Goal: Task Accomplishment & Management: Manage account settings

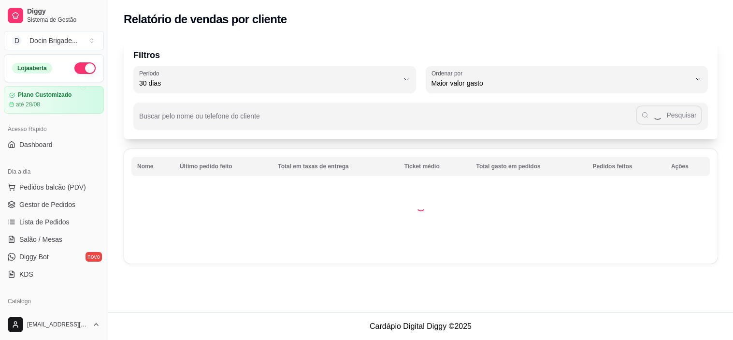
select select "30"
select select "HIGHEST_TOTAL_SPENT_WITH_ORDERS"
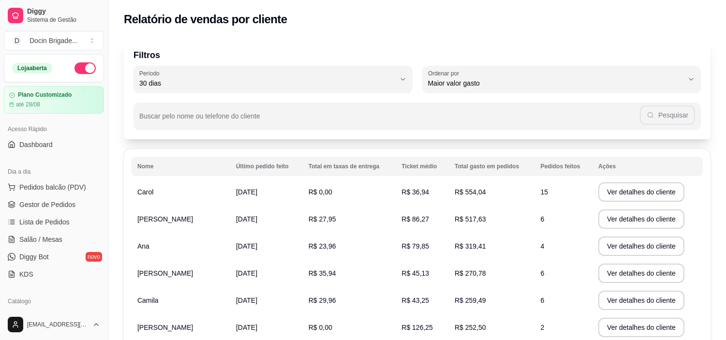
click at [50, 204] on span "Gestor de Pedidos" at bounding box center [47, 205] width 56 height 10
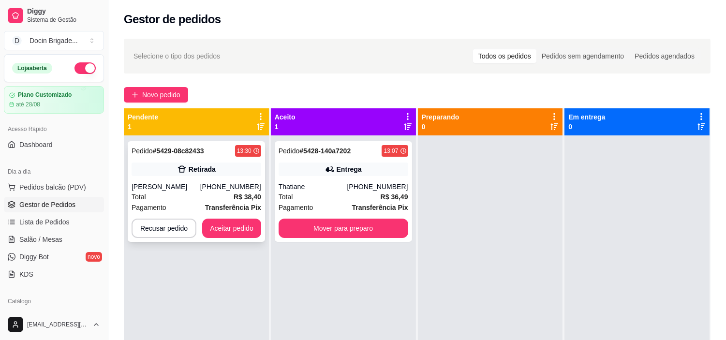
click at [229, 234] on button "Aceitar pedido" at bounding box center [231, 228] width 59 height 19
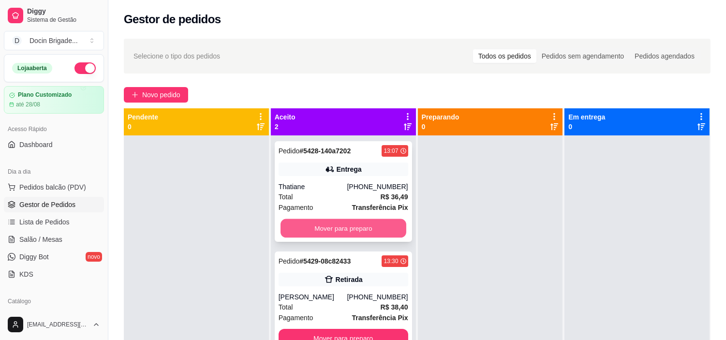
click at [371, 231] on button "Mover para preparo" at bounding box center [343, 228] width 126 height 19
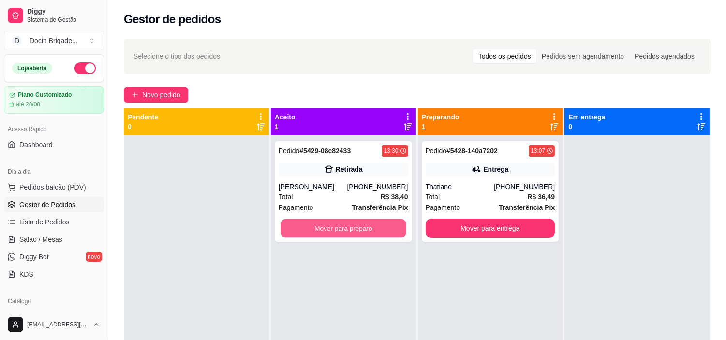
click at [371, 231] on button "Mover para preparo" at bounding box center [343, 228] width 126 height 19
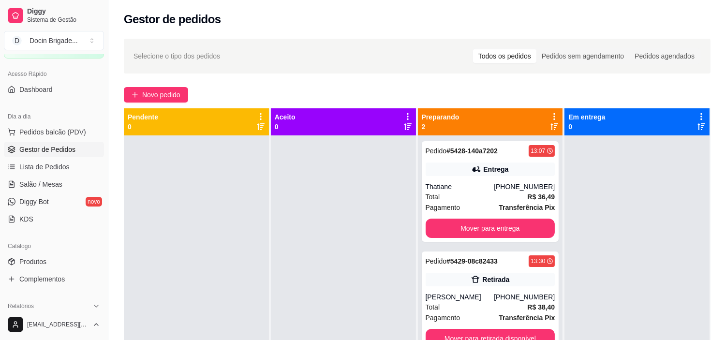
scroll to position [107, 0]
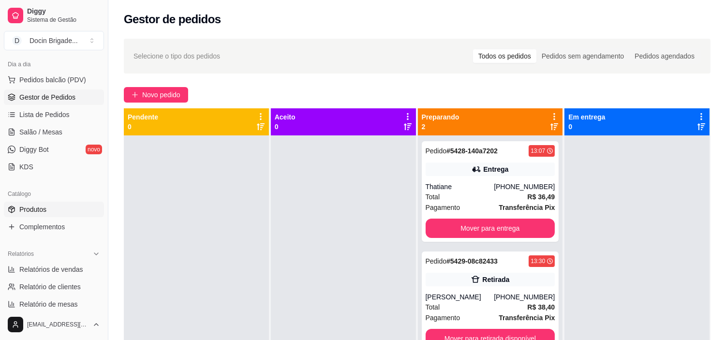
click at [31, 206] on span "Produtos" at bounding box center [32, 209] width 27 height 10
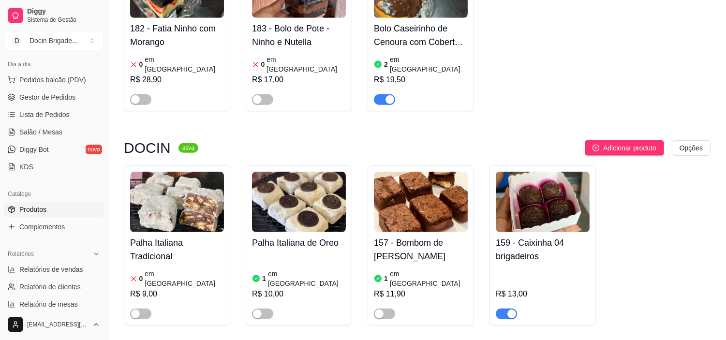
scroll to position [1342, 0]
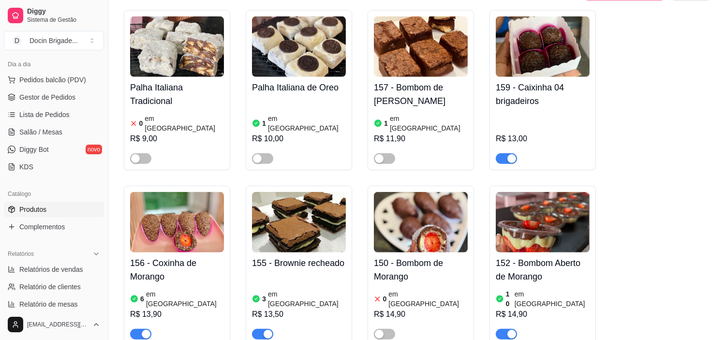
click at [260, 329] on span "button" at bounding box center [262, 334] width 21 height 11
click at [403, 192] on img at bounding box center [421, 222] width 94 height 60
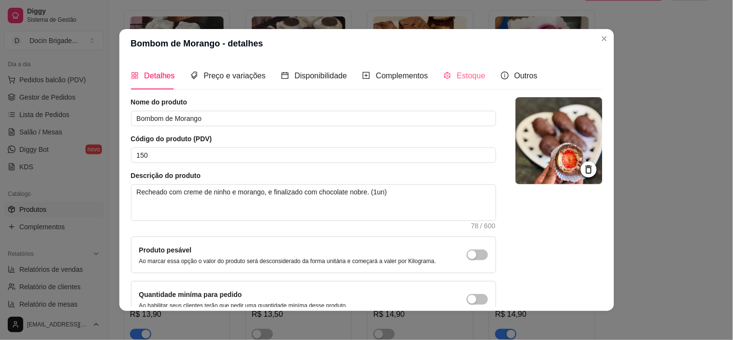
click at [444, 85] on div "Estoque" at bounding box center [465, 76] width 42 height 28
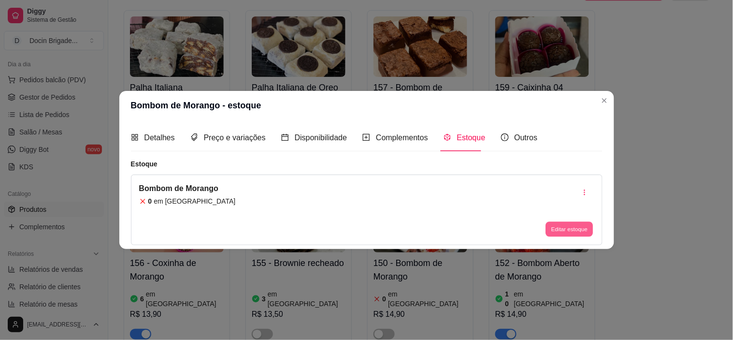
click at [574, 222] on button "Editar estoque" at bounding box center [569, 229] width 47 height 15
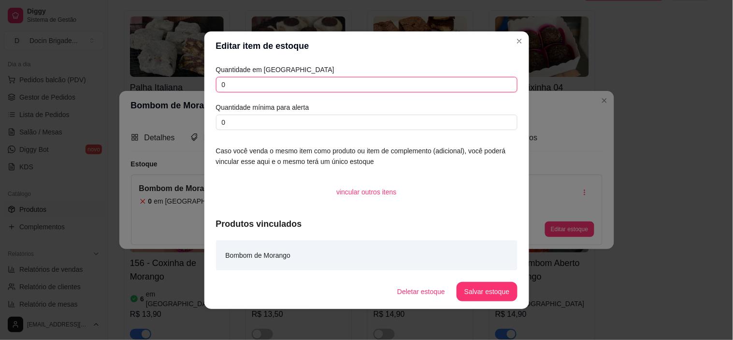
click at [258, 81] on input "0" at bounding box center [367, 84] width 302 height 15
type input "04"
click at [466, 288] on button "Salvar estoque" at bounding box center [487, 291] width 60 height 19
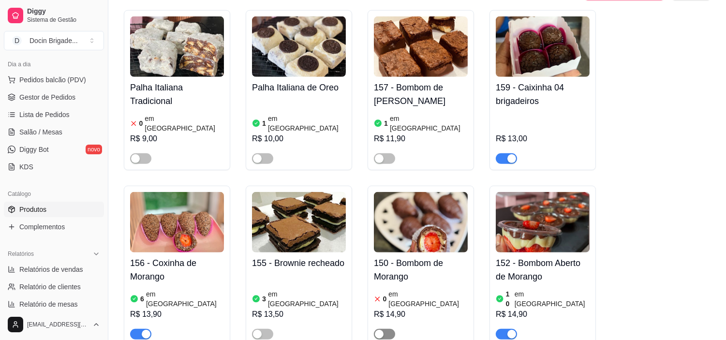
click at [387, 329] on span "button" at bounding box center [384, 334] width 21 height 11
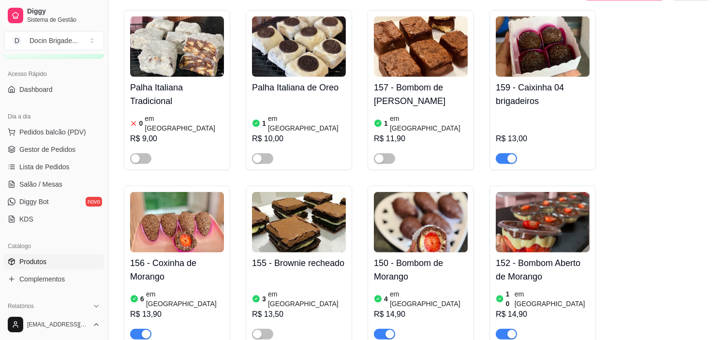
scroll to position [0, 0]
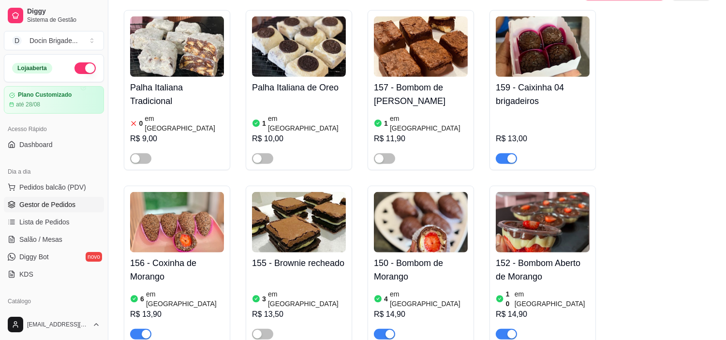
click at [36, 204] on span "Gestor de Pedidos" at bounding box center [47, 205] width 56 height 10
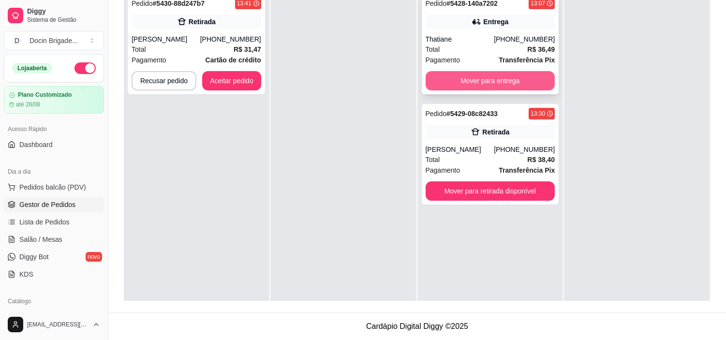
click at [481, 75] on button "Mover para entrega" at bounding box center [490, 80] width 130 height 19
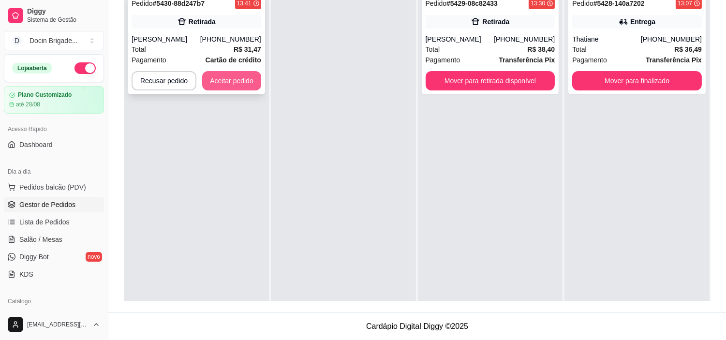
click at [229, 76] on button "Aceitar pedido" at bounding box center [231, 80] width 59 height 19
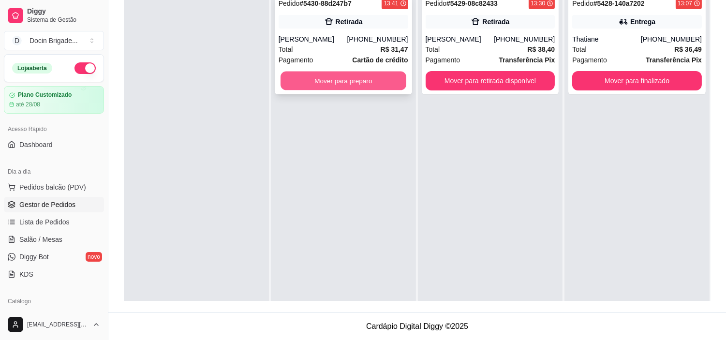
click at [306, 76] on button "Mover para preparo" at bounding box center [343, 81] width 126 height 19
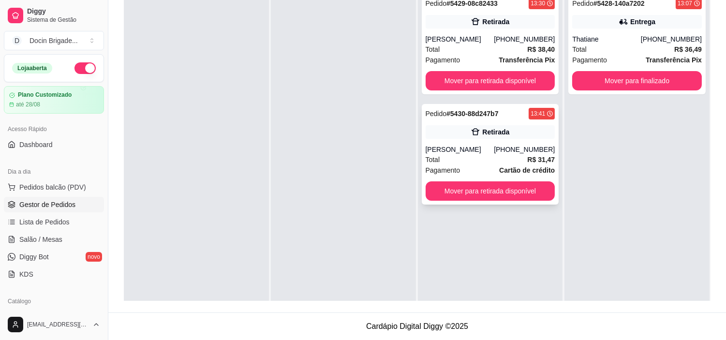
click at [442, 138] on div "Retirada" at bounding box center [490, 132] width 130 height 14
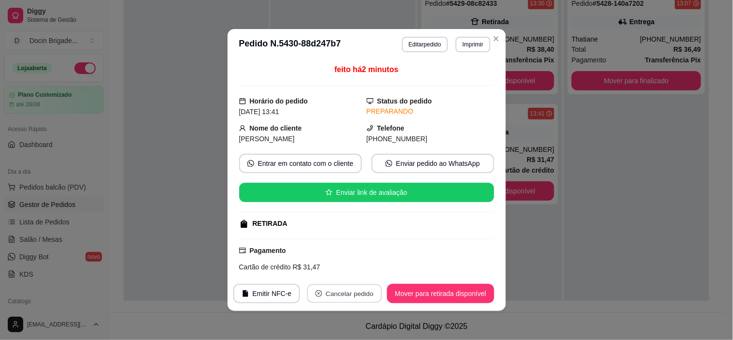
click at [330, 298] on button "Cancelar pedido" at bounding box center [344, 293] width 75 height 19
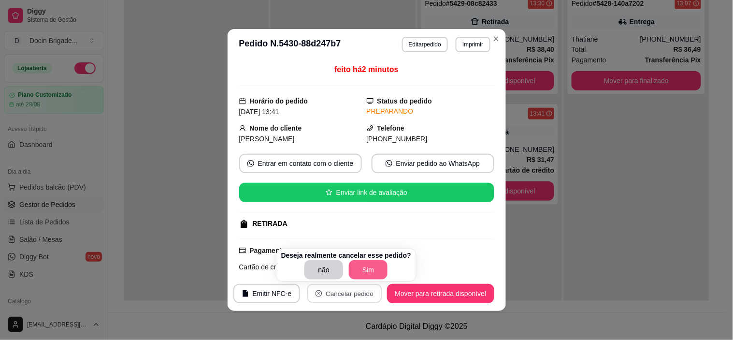
click at [355, 268] on button "Sim" at bounding box center [368, 269] width 39 height 19
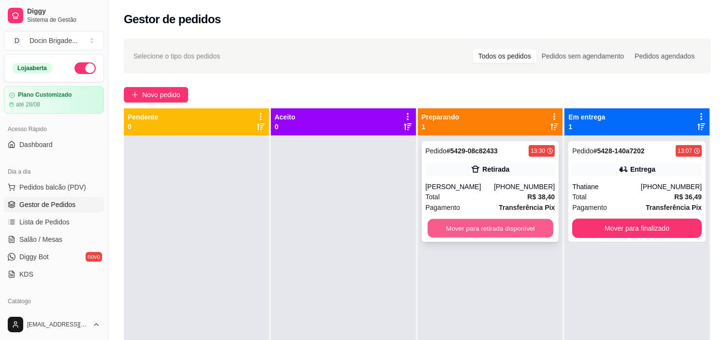
click at [511, 232] on button "Mover para retirada disponível" at bounding box center [490, 228] width 126 height 19
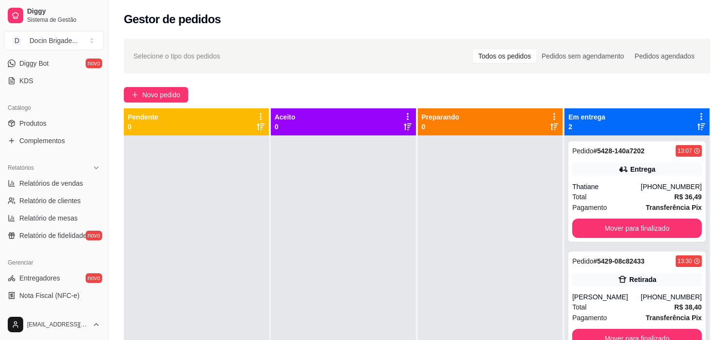
scroll to position [215, 0]
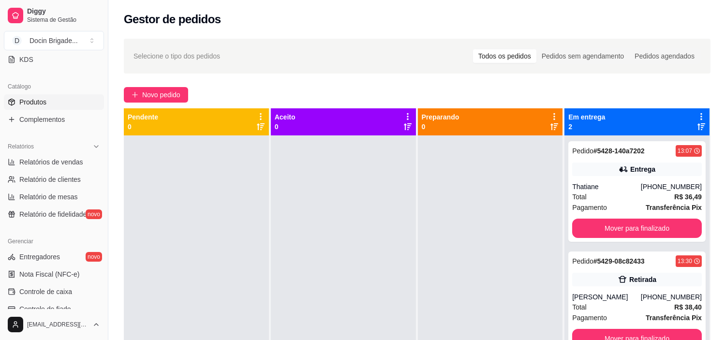
click at [31, 100] on span "Produtos" at bounding box center [32, 102] width 27 height 10
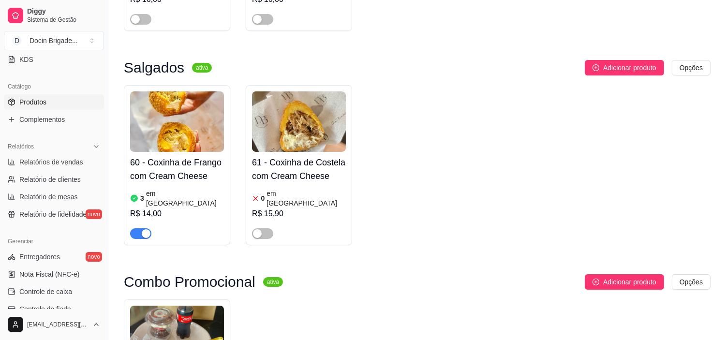
scroll to position [161, 0]
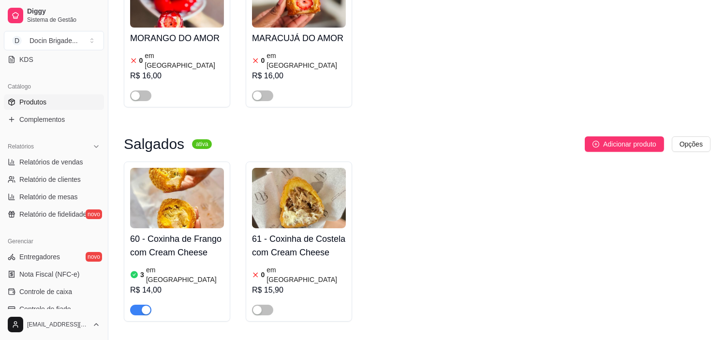
click at [189, 191] on img at bounding box center [177, 198] width 94 height 60
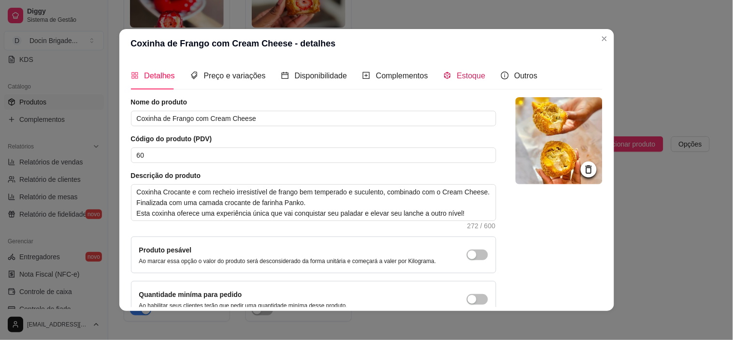
click at [458, 80] on span "Estoque" at bounding box center [471, 76] width 29 height 8
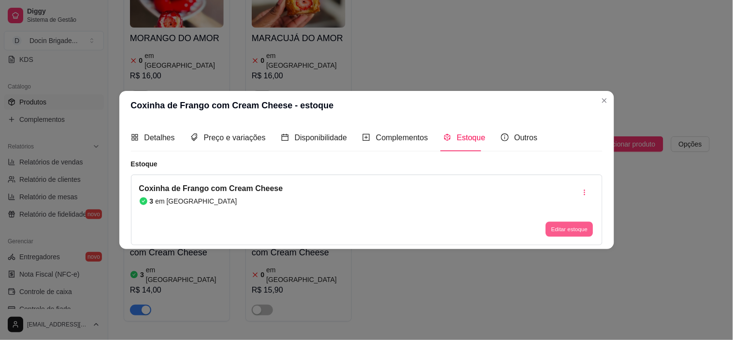
click at [579, 231] on button "Editar estoque" at bounding box center [569, 229] width 47 height 15
click at [265, 79] on input "3" at bounding box center [367, 81] width 302 height 15
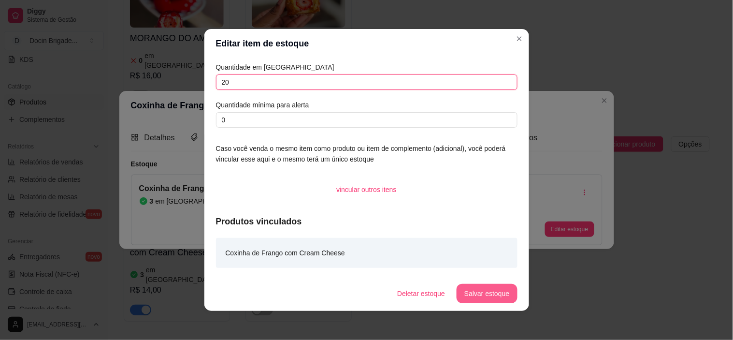
type input "20"
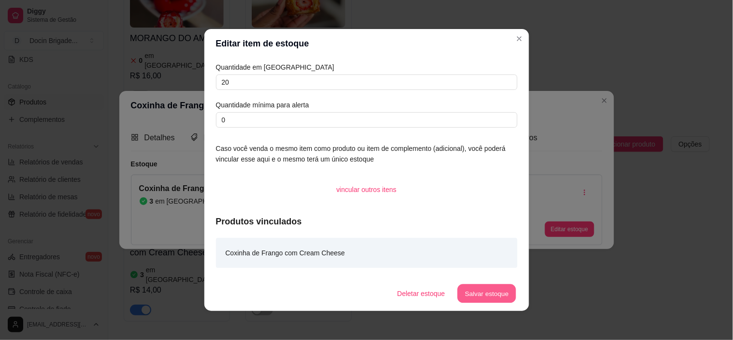
click at [489, 287] on button "Salvar estoque" at bounding box center [487, 293] width 59 height 19
click at [485, 291] on button "Salvar estoque" at bounding box center [487, 293] width 60 height 19
click at [478, 292] on button "Salvar estoque" at bounding box center [487, 293] width 60 height 19
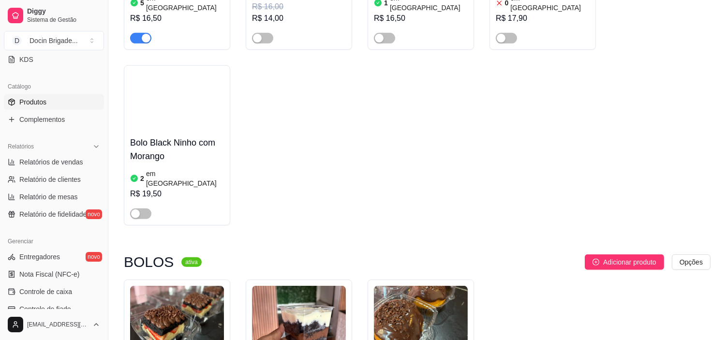
scroll to position [913, 0]
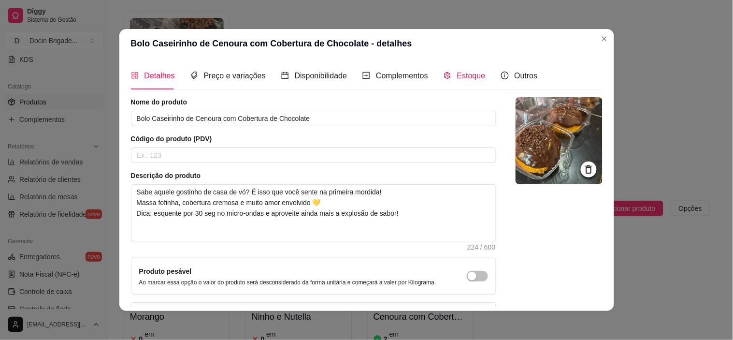
click at [477, 73] on span "Estoque" at bounding box center [471, 76] width 29 height 8
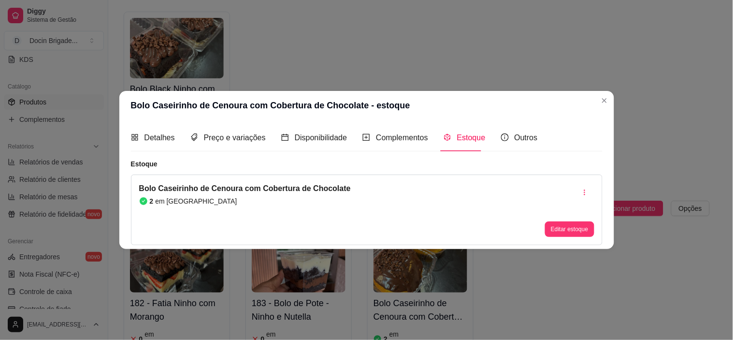
click at [563, 246] on div "Detalhes Preço e variações Disponibilidade Complementos Estoque Outros Nome do …" at bounding box center [366, 184] width 495 height 129
click at [578, 220] on div "Editar estoque" at bounding box center [569, 210] width 49 height 54
click at [578, 229] on button "Editar estoque" at bounding box center [569, 229] width 47 height 15
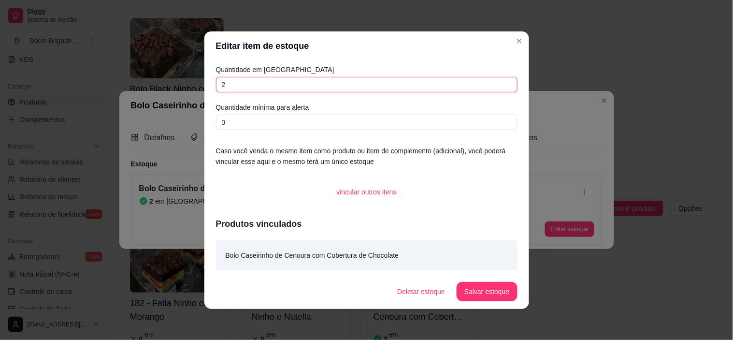
click at [376, 87] on input "2" at bounding box center [367, 84] width 302 height 15
drag, startPoint x: 376, startPoint y: 87, endPoint x: 387, endPoint y: 81, distance: 12.1
click at [387, 81] on input "text" at bounding box center [367, 84] width 302 height 15
type input "7"
click at [501, 293] on button "Salvar estoque" at bounding box center [487, 291] width 60 height 19
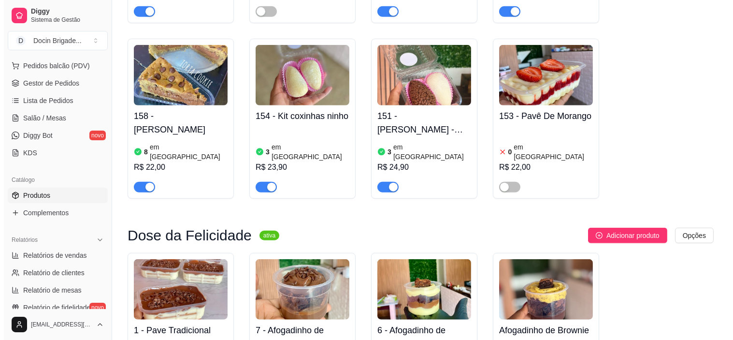
scroll to position [0, 0]
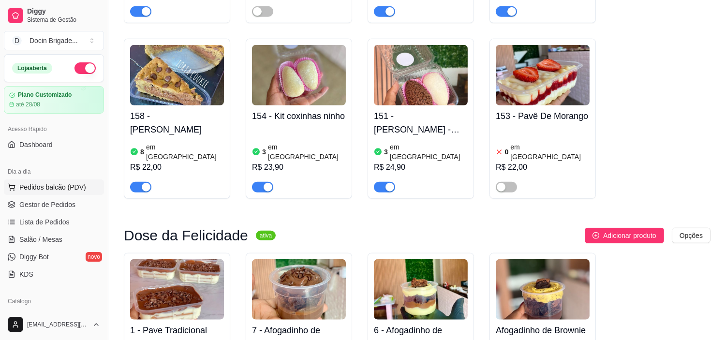
click at [76, 186] on span "Pedidos balcão (PDV)" at bounding box center [52, 187] width 67 height 10
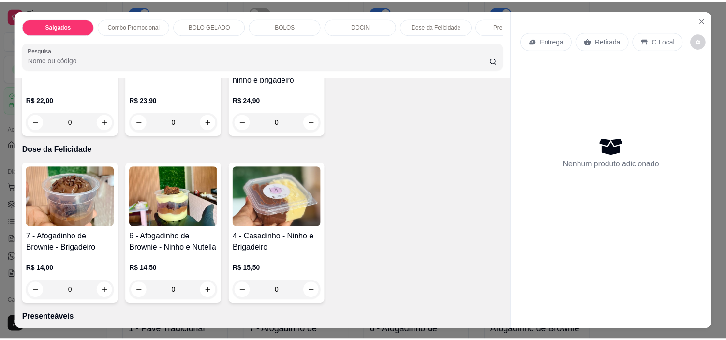
scroll to position [967, 0]
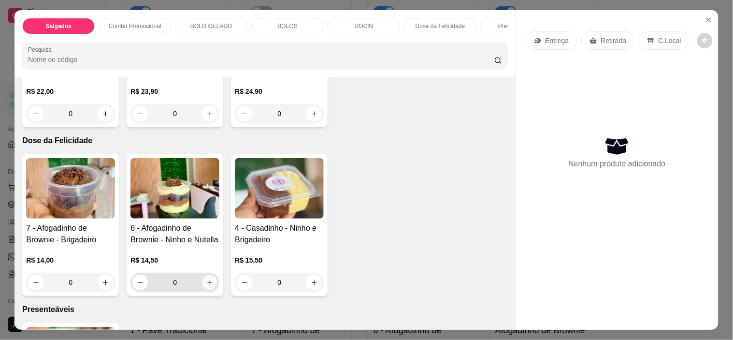
click at [206, 283] on icon "increase-product-quantity" at bounding box center [209, 282] width 7 height 7
type input "1"
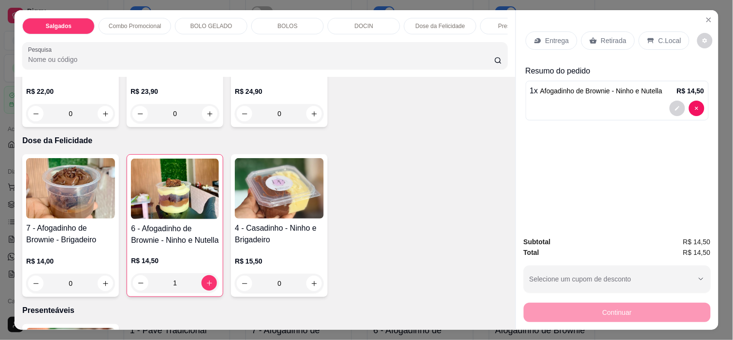
click at [608, 36] on p "Retirada" at bounding box center [614, 41] width 26 height 10
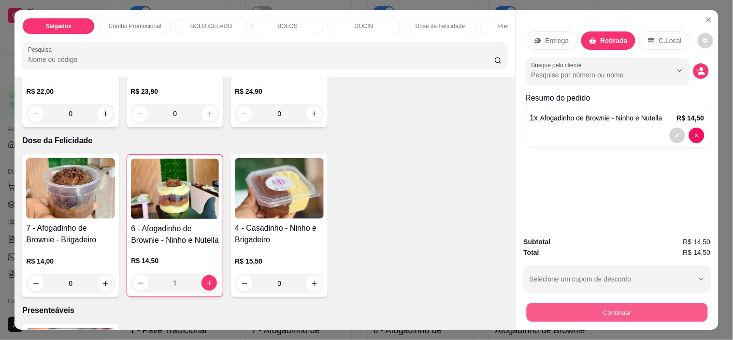
click at [615, 316] on button "Continuar" at bounding box center [616, 312] width 181 height 19
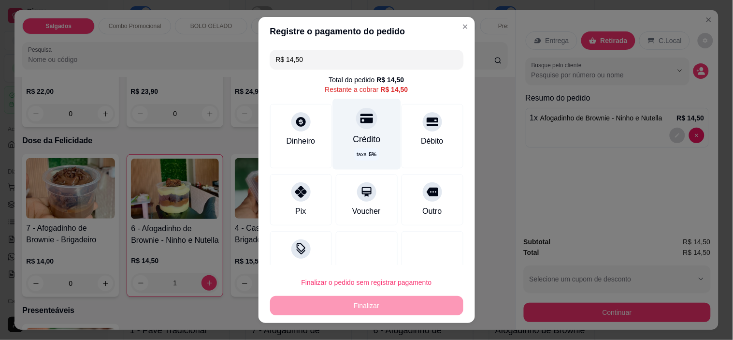
click at [349, 146] on div "Crédito taxa 5 %" at bounding box center [367, 134] width 68 height 71
type input "R$ 0,00"
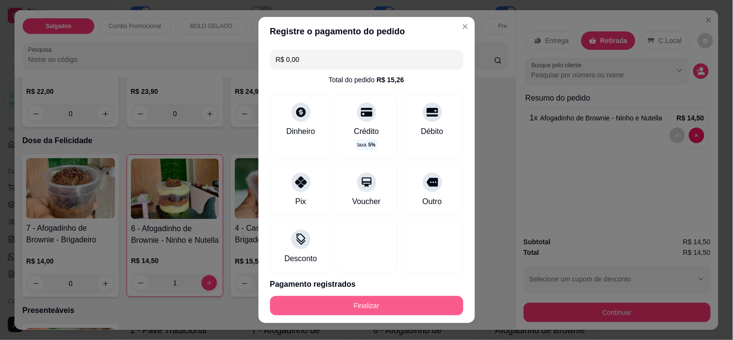
click at [384, 306] on button "Finalizar" at bounding box center [366, 305] width 193 height 19
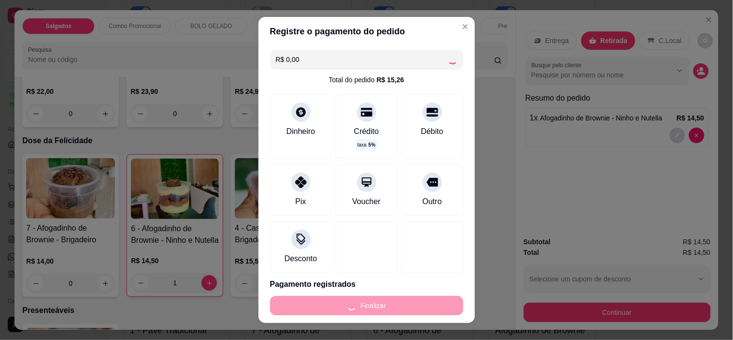
type input "0"
type input "-R$ 14,50"
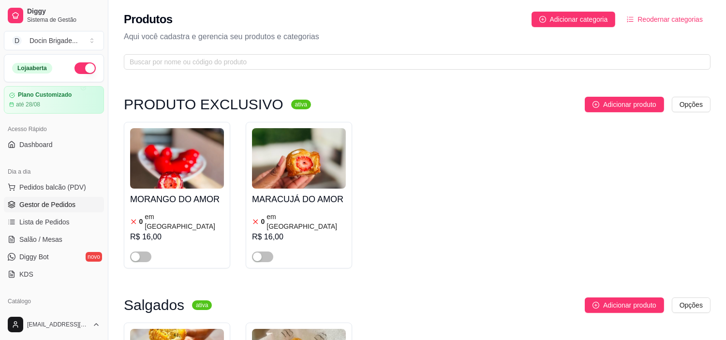
click at [65, 204] on span "Gestor de Pedidos" at bounding box center [47, 205] width 56 height 10
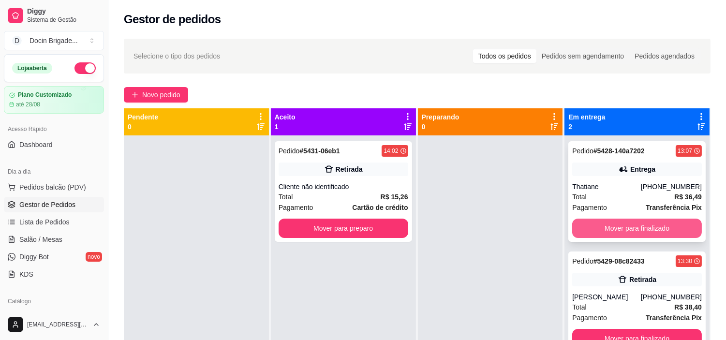
click at [656, 226] on button "Mover para finalizado" at bounding box center [637, 228] width 130 height 19
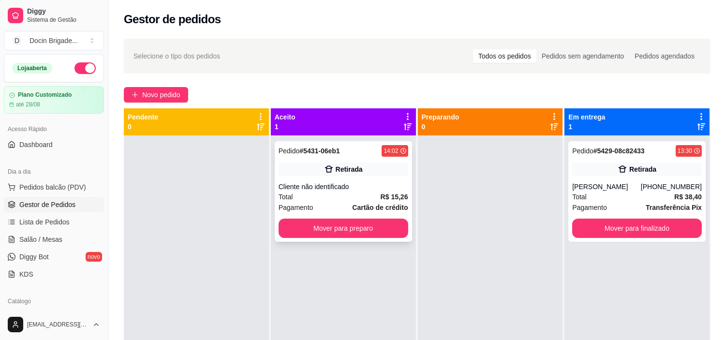
click at [364, 185] on div "Cliente não identificado" at bounding box center [343, 187] width 130 height 10
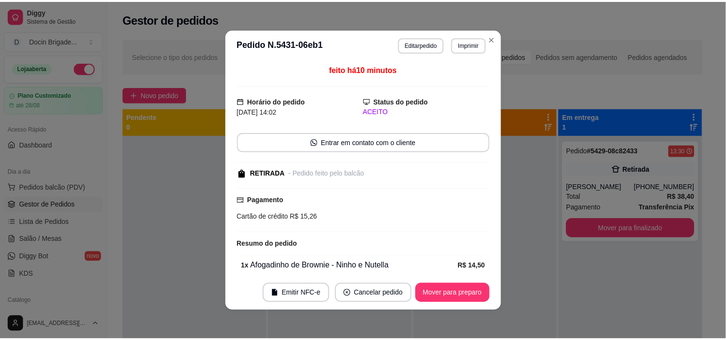
scroll to position [42, 0]
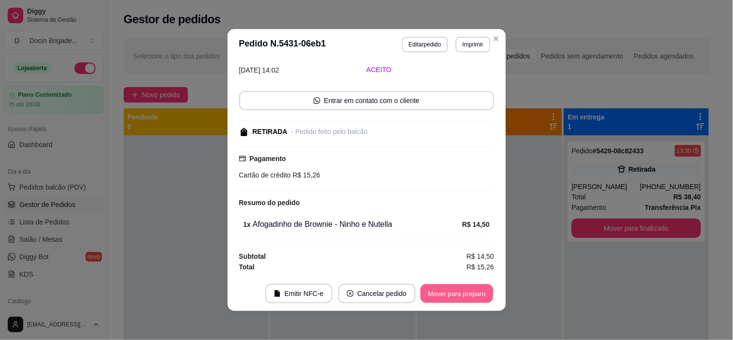
click at [465, 294] on button "Mover para preparo" at bounding box center [457, 293] width 73 height 19
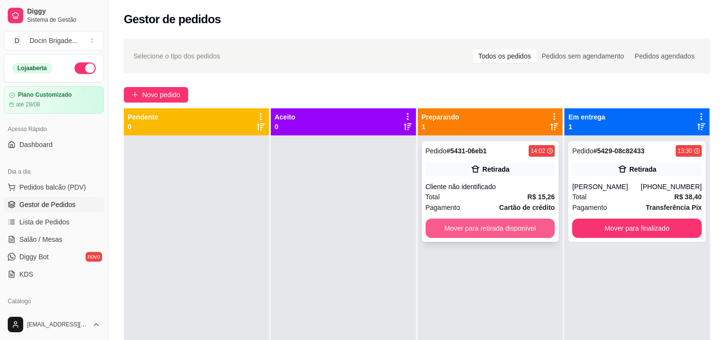
click at [519, 233] on button "Mover para retirada disponível" at bounding box center [490, 228] width 130 height 19
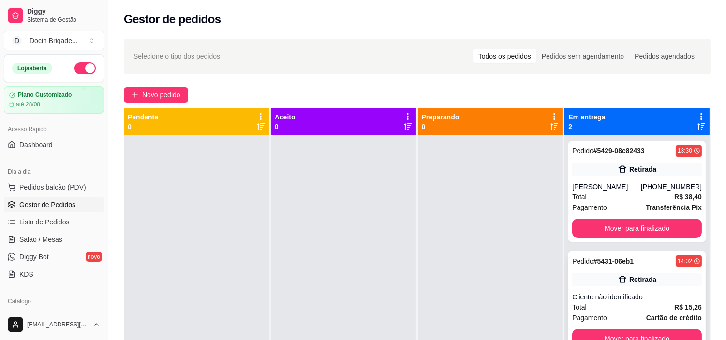
scroll to position [27, 0]
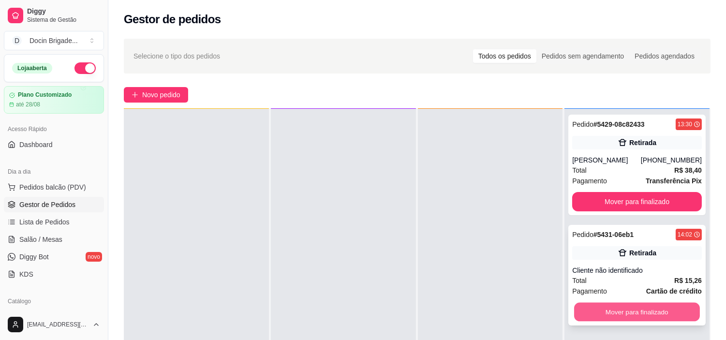
click at [639, 305] on button "Mover para finalizado" at bounding box center [637, 312] width 126 height 19
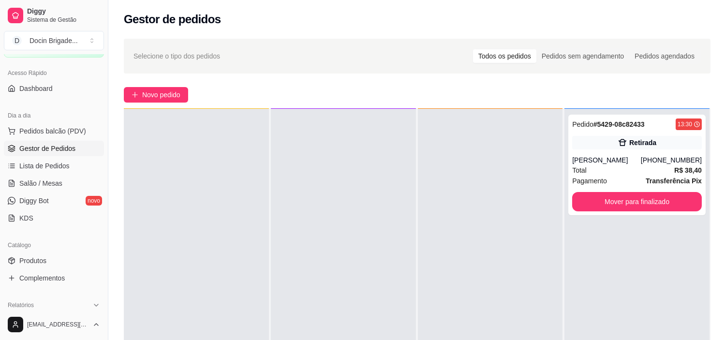
scroll to position [107, 0]
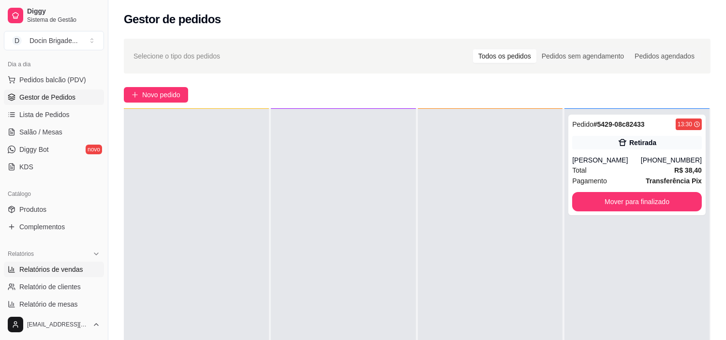
click at [75, 263] on link "Relatórios de vendas" at bounding box center [54, 269] width 100 height 15
select select "ALL"
select select "0"
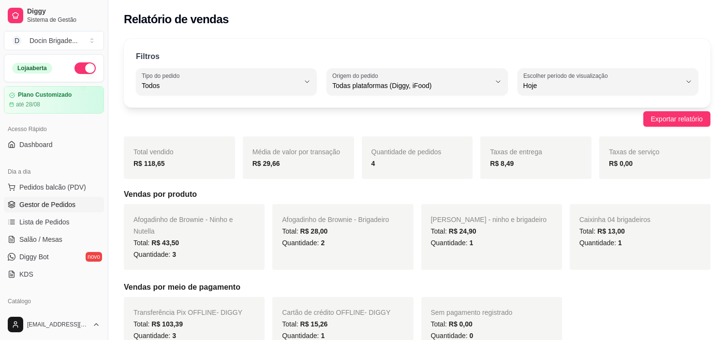
click at [36, 205] on span "Gestor de Pedidos" at bounding box center [47, 205] width 56 height 10
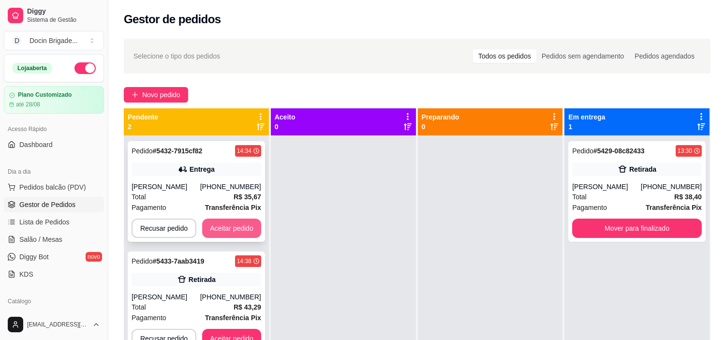
click at [227, 225] on button "Aceitar pedido" at bounding box center [231, 228] width 59 height 19
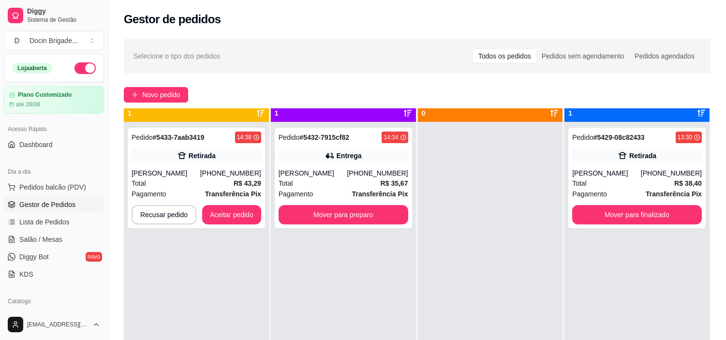
scroll to position [27, 0]
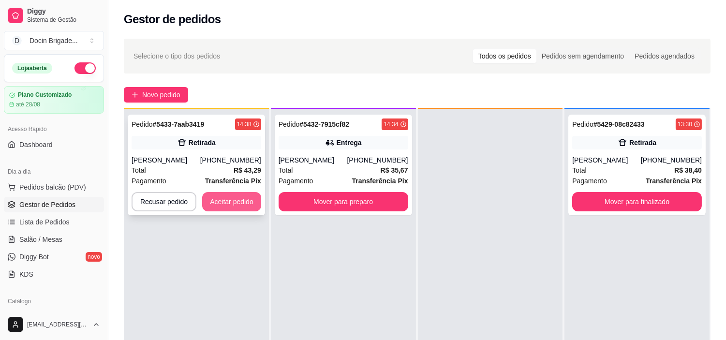
click at [235, 203] on button "Aceitar pedido" at bounding box center [231, 201] width 59 height 19
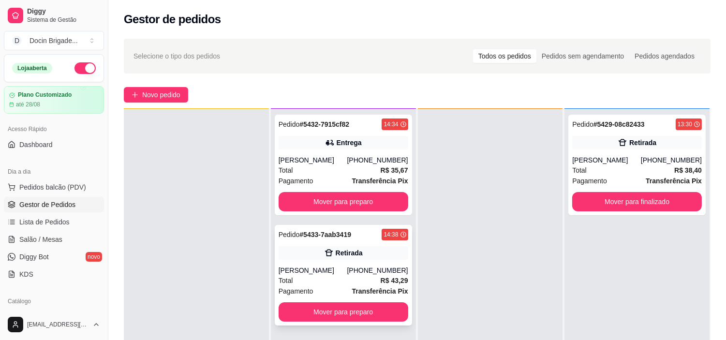
scroll to position [0, 0]
click at [364, 309] on button "Mover para preparo" at bounding box center [343, 311] width 130 height 19
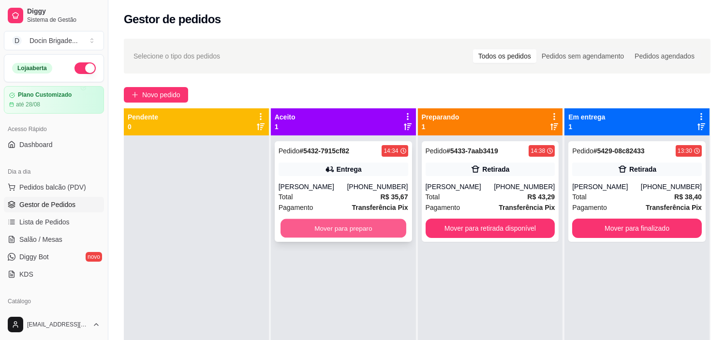
click at [355, 228] on button "Mover para preparo" at bounding box center [343, 228] width 126 height 19
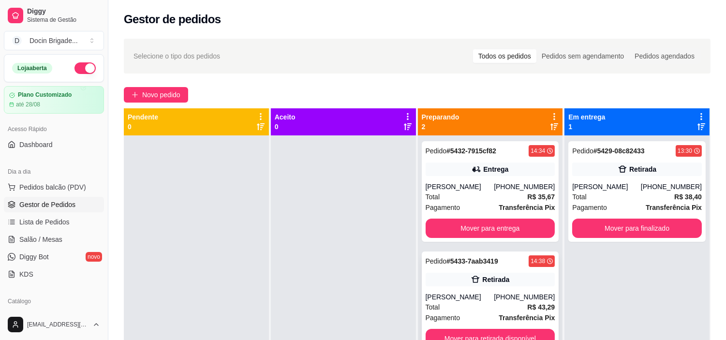
click at [496, 262] on div "Pedido # 5433-7aab3419 14:38" at bounding box center [490, 261] width 130 height 12
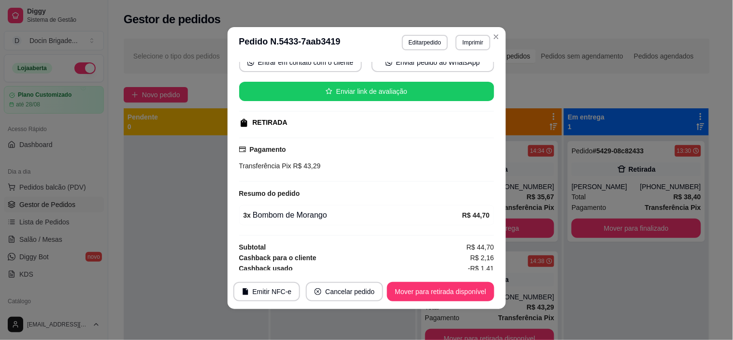
scroll to position [107, 0]
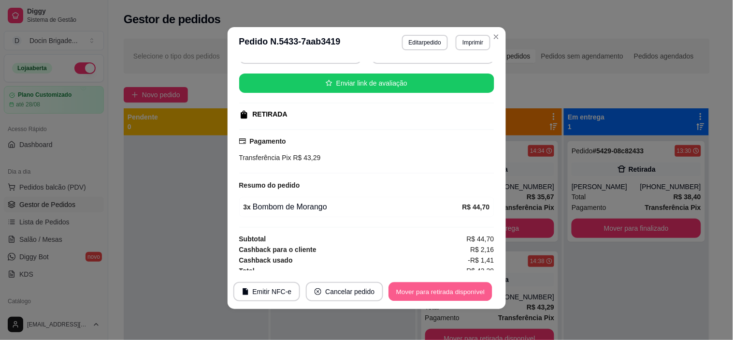
click at [445, 291] on button "Mover para retirada disponível" at bounding box center [440, 291] width 103 height 19
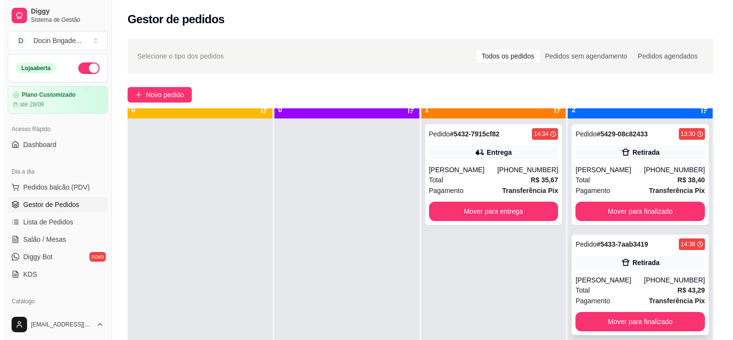
scroll to position [27, 0]
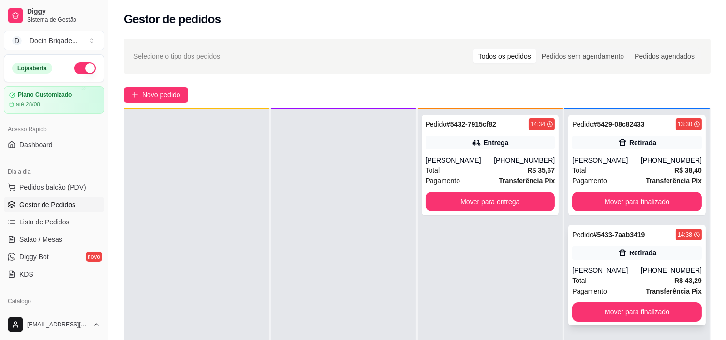
click at [633, 229] on div "Pedido # 5433-7aab3419" at bounding box center [608, 235] width 73 height 12
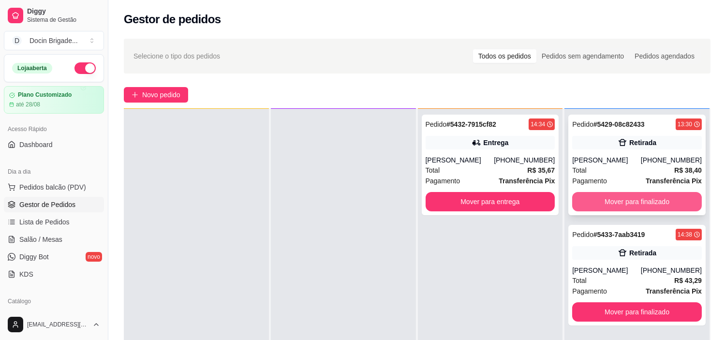
click at [653, 200] on button "Mover para finalizado" at bounding box center [637, 201] width 130 height 19
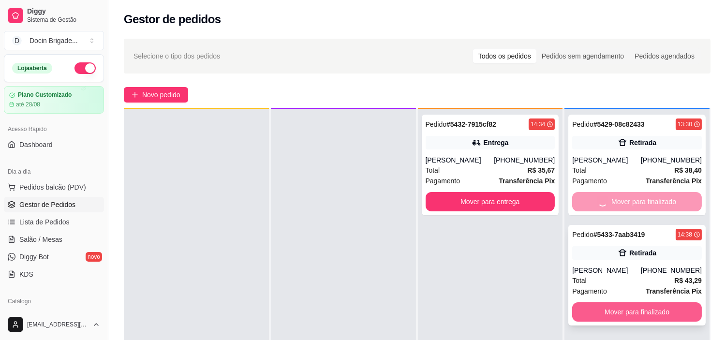
click at [616, 311] on div "Pedido # 5429-08c82433 13:30 Retirada [PERSON_NAME] [PHONE_NUMBER] Total R$ 38,…" at bounding box center [636, 279] width 145 height 340
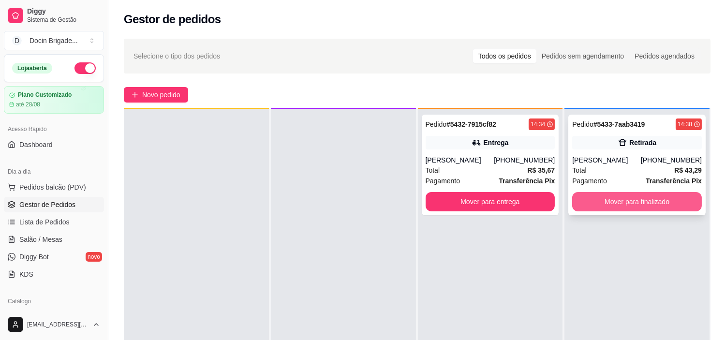
click at [611, 199] on button "Mover para finalizado" at bounding box center [637, 201] width 130 height 19
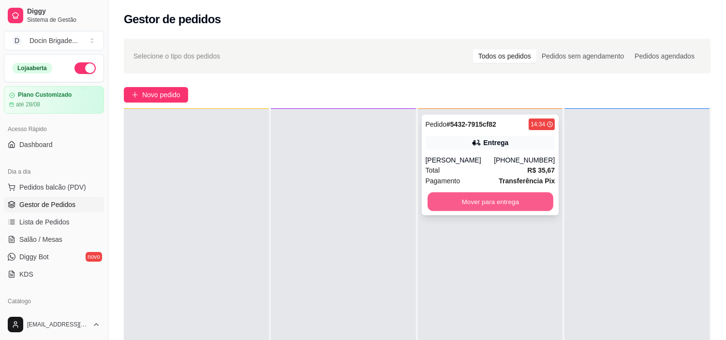
click at [506, 205] on button "Mover para entrega" at bounding box center [490, 201] width 126 height 19
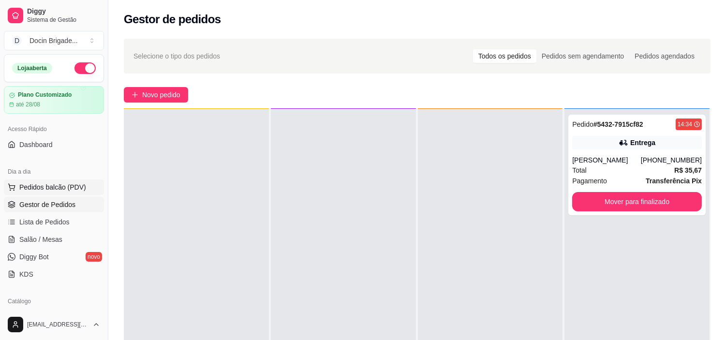
click at [50, 189] on span "Pedidos balcão (PDV)" at bounding box center [52, 187] width 67 height 10
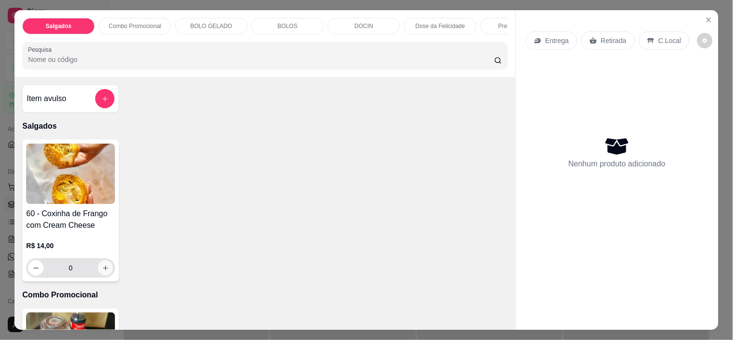
click at [102, 268] on icon "increase-product-quantity" at bounding box center [105, 267] width 7 height 7
type input "1"
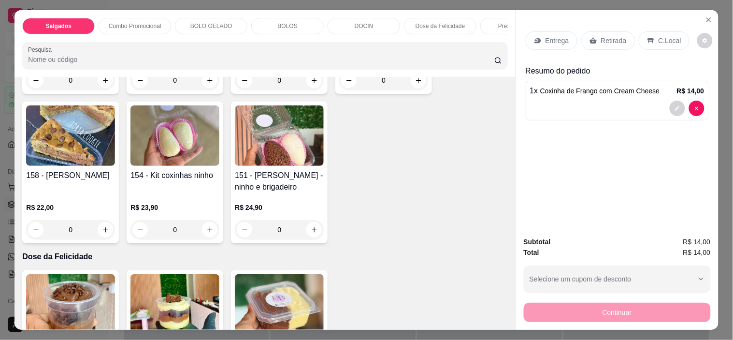
scroll to position [859, 0]
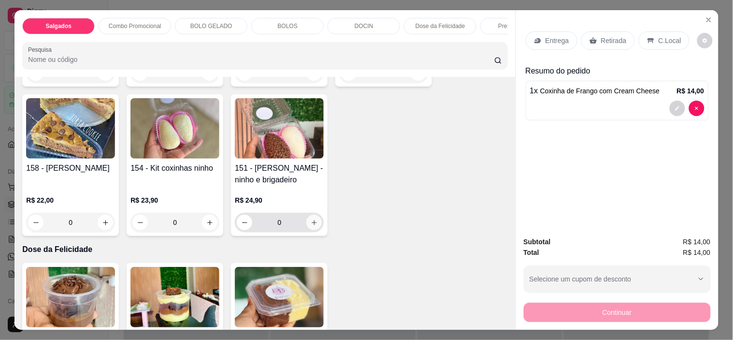
click at [311, 226] on icon "increase-product-quantity" at bounding box center [314, 222] width 7 height 7
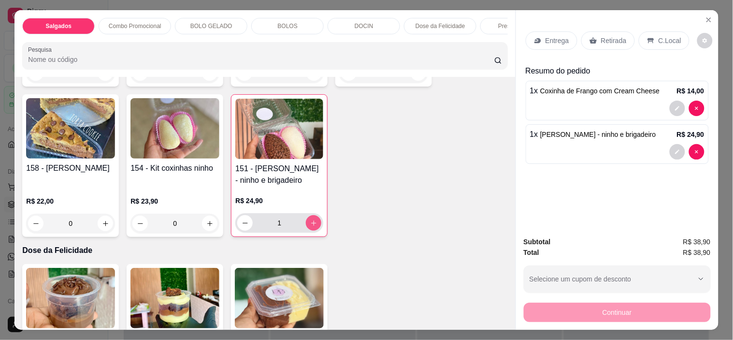
click at [310, 227] on icon "increase-product-quantity" at bounding box center [313, 222] width 7 height 7
type input "2"
click at [622, 38] on div "Retirada" at bounding box center [609, 40] width 54 height 18
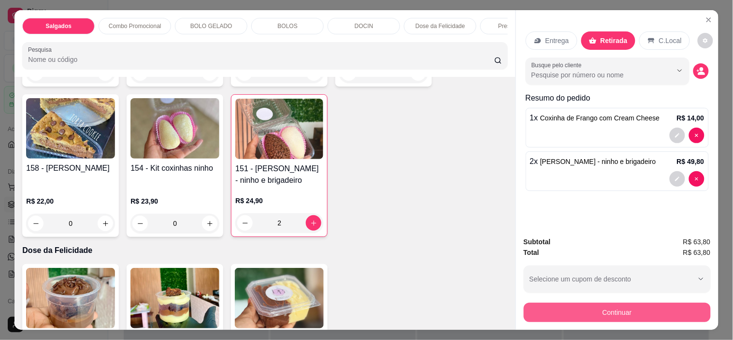
click at [584, 305] on button "Continuar" at bounding box center [617, 312] width 187 height 19
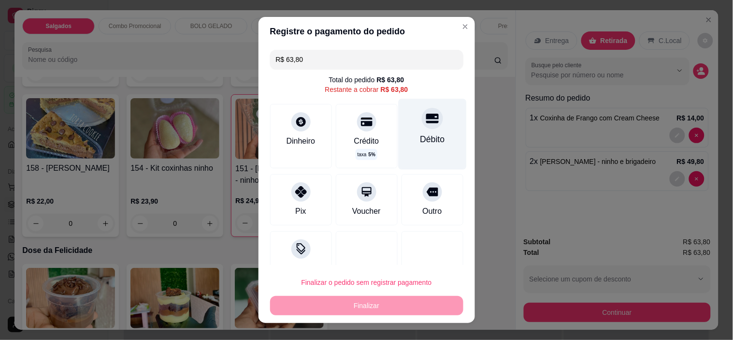
click at [409, 159] on div "Débito" at bounding box center [432, 134] width 68 height 71
type input "R$ 0,00"
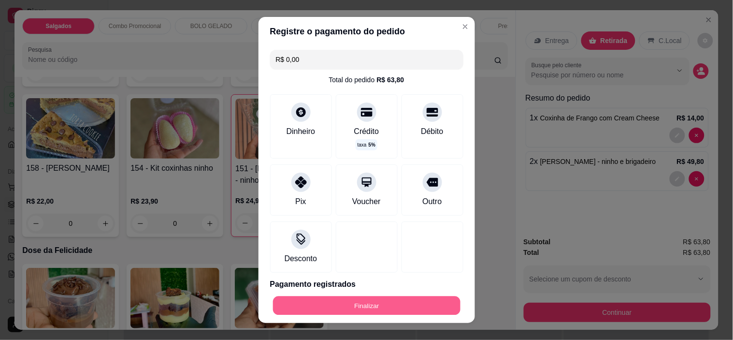
click at [361, 305] on button "Finalizar" at bounding box center [367, 305] width 188 height 19
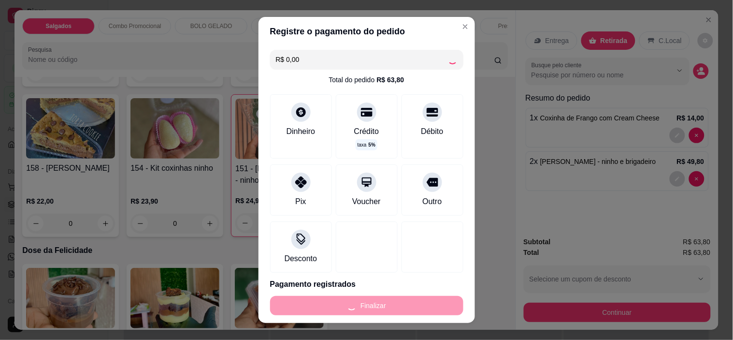
type input "0"
type input "-R$ 63,80"
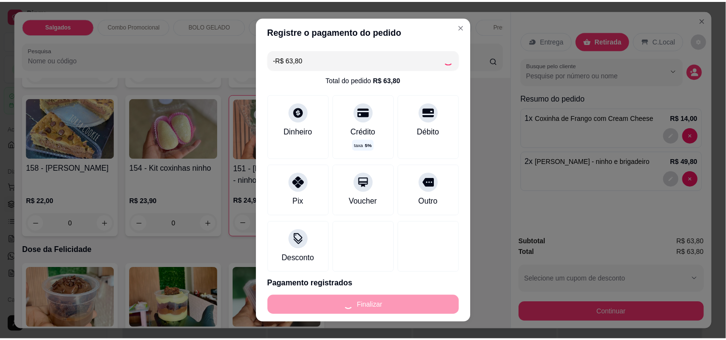
scroll to position [858, 0]
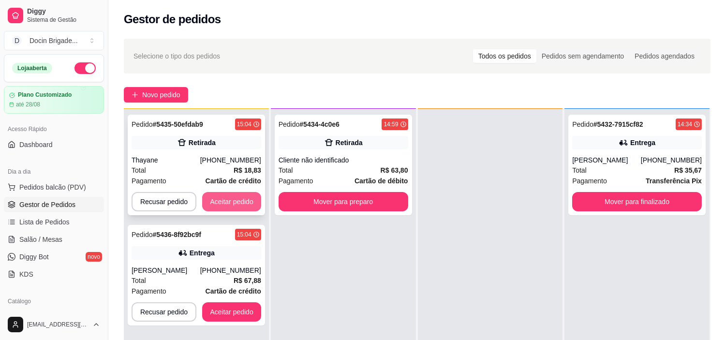
click at [223, 203] on button "Aceitar pedido" at bounding box center [231, 201] width 59 height 19
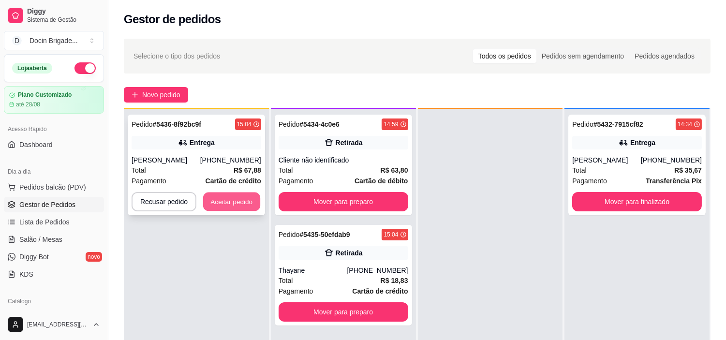
click at [231, 201] on button "Aceitar pedido" at bounding box center [231, 201] width 57 height 19
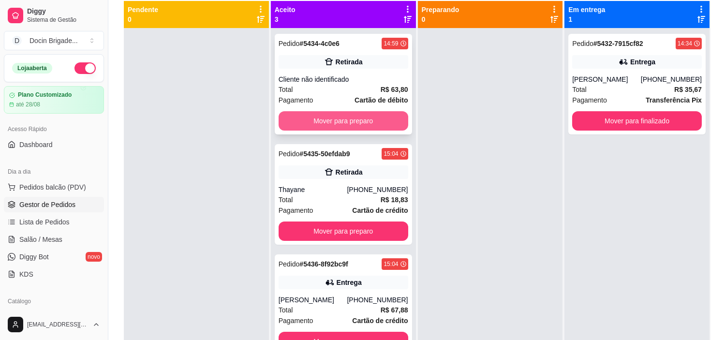
click at [389, 119] on button "Mover para preparo" at bounding box center [343, 120] width 130 height 19
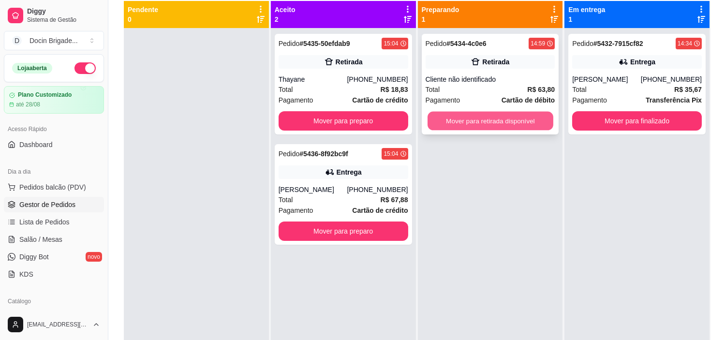
click at [525, 125] on button "Mover para retirada disponível" at bounding box center [490, 121] width 126 height 19
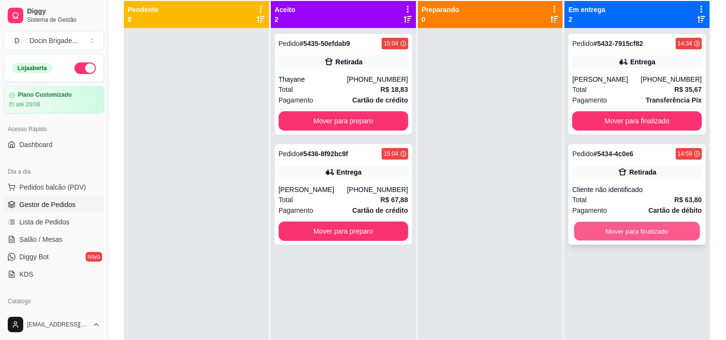
click at [636, 232] on button "Mover para finalizado" at bounding box center [637, 231] width 126 height 19
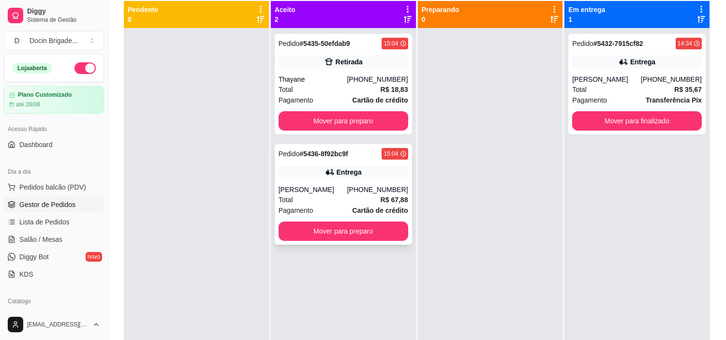
click at [354, 153] on div "Pedido # 5436-8f92bc9f 15:04" at bounding box center [343, 154] width 130 height 12
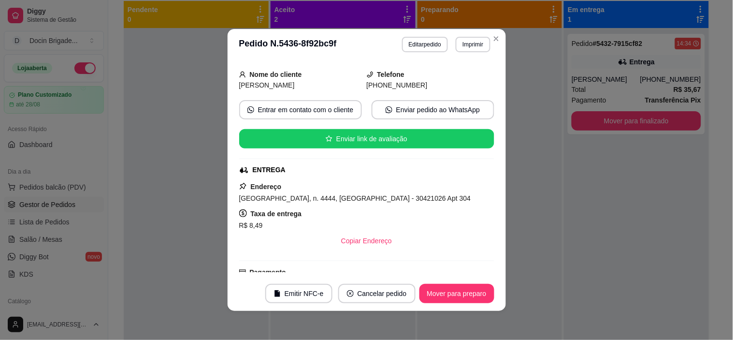
scroll to position [179, 0]
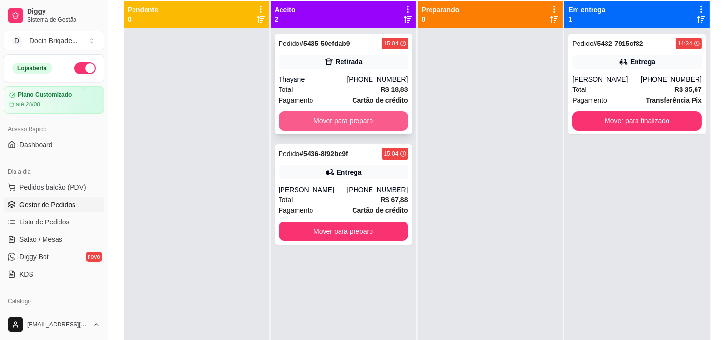
click at [392, 123] on button "Mover para preparo" at bounding box center [343, 120] width 130 height 19
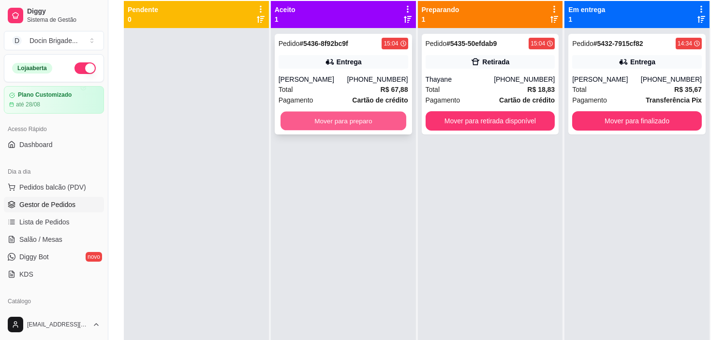
click at [379, 123] on button "Mover para preparo" at bounding box center [343, 121] width 126 height 19
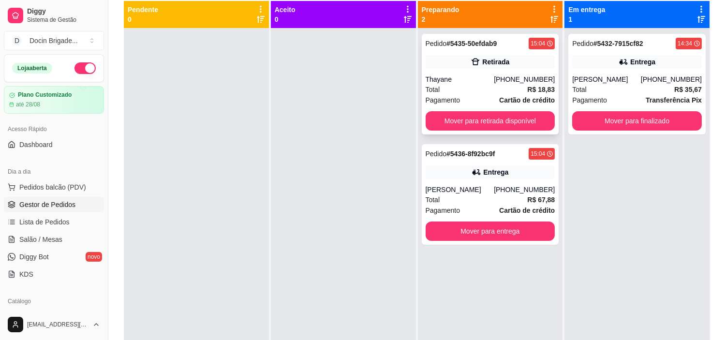
click at [479, 80] on div "Thayane" at bounding box center [459, 79] width 69 height 10
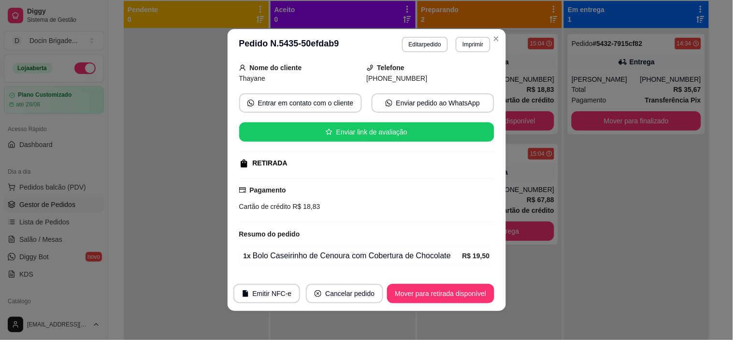
scroll to position [0, 0]
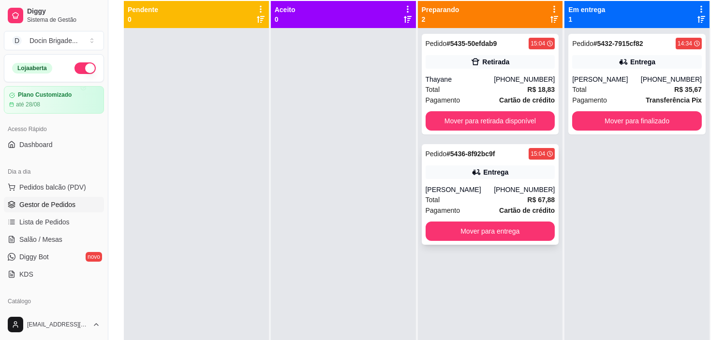
click at [487, 151] on strong "# 5436-8f92bc9f" at bounding box center [470, 154] width 48 height 8
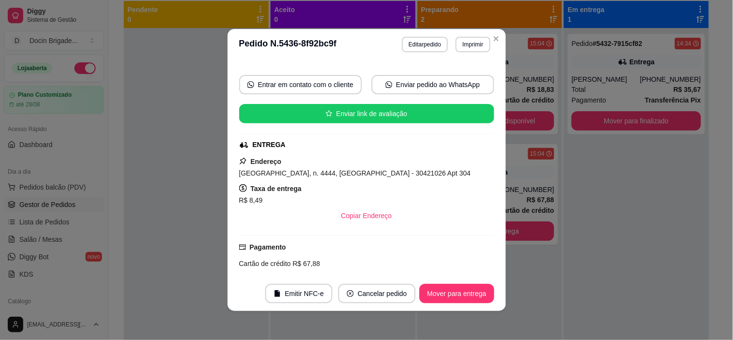
scroll to position [179, 0]
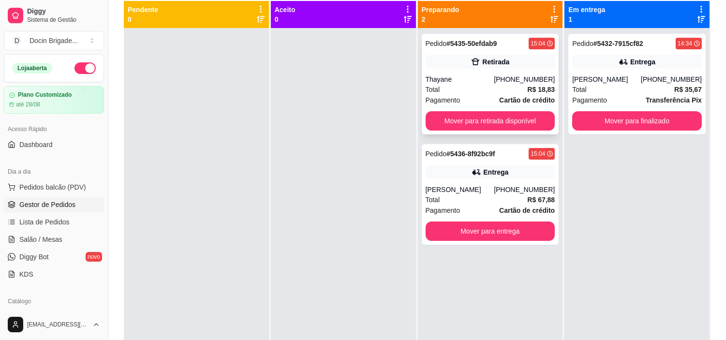
click at [472, 86] on div "Total R$ 18,83" at bounding box center [490, 89] width 130 height 11
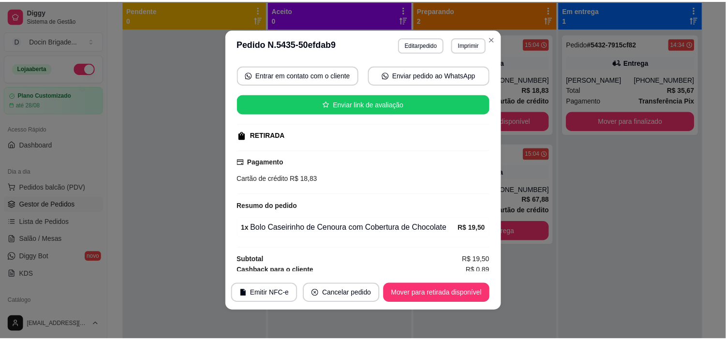
scroll to position [107, 0]
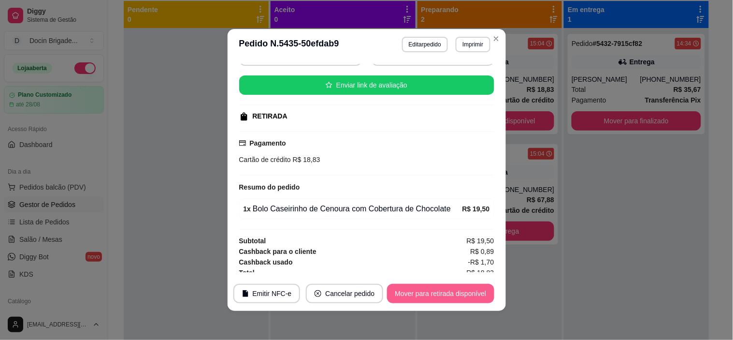
click at [468, 293] on button "Mover para retirada disponível" at bounding box center [440, 293] width 107 height 19
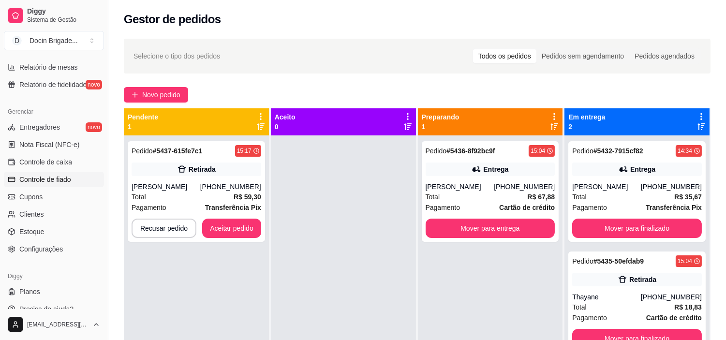
scroll to position [355, 0]
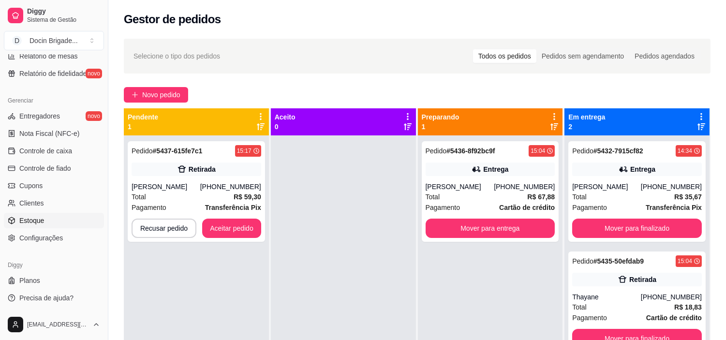
click at [63, 225] on link "Estoque" at bounding box center [54, 220] width 100 height 15
